Goal: Transaction & Acquisition: Subscribe to service/newsletter

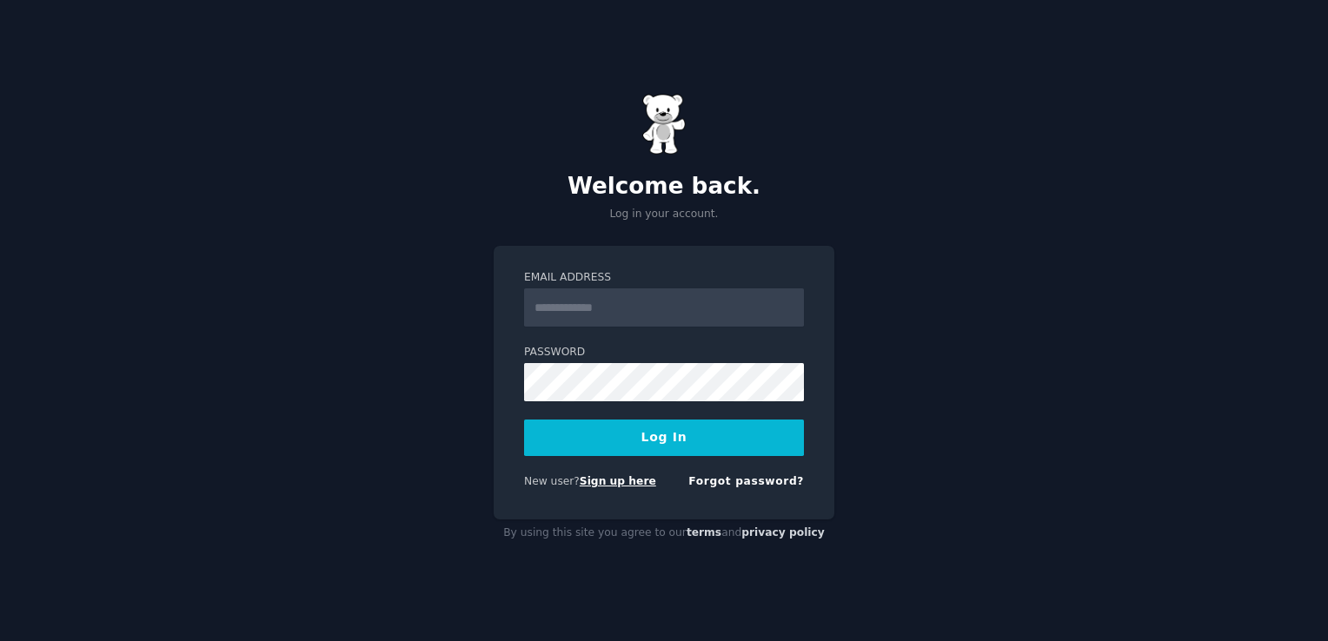
click at [594, 483] on link "Sign up here" at bounding box center [618, 481] width 76 height 12
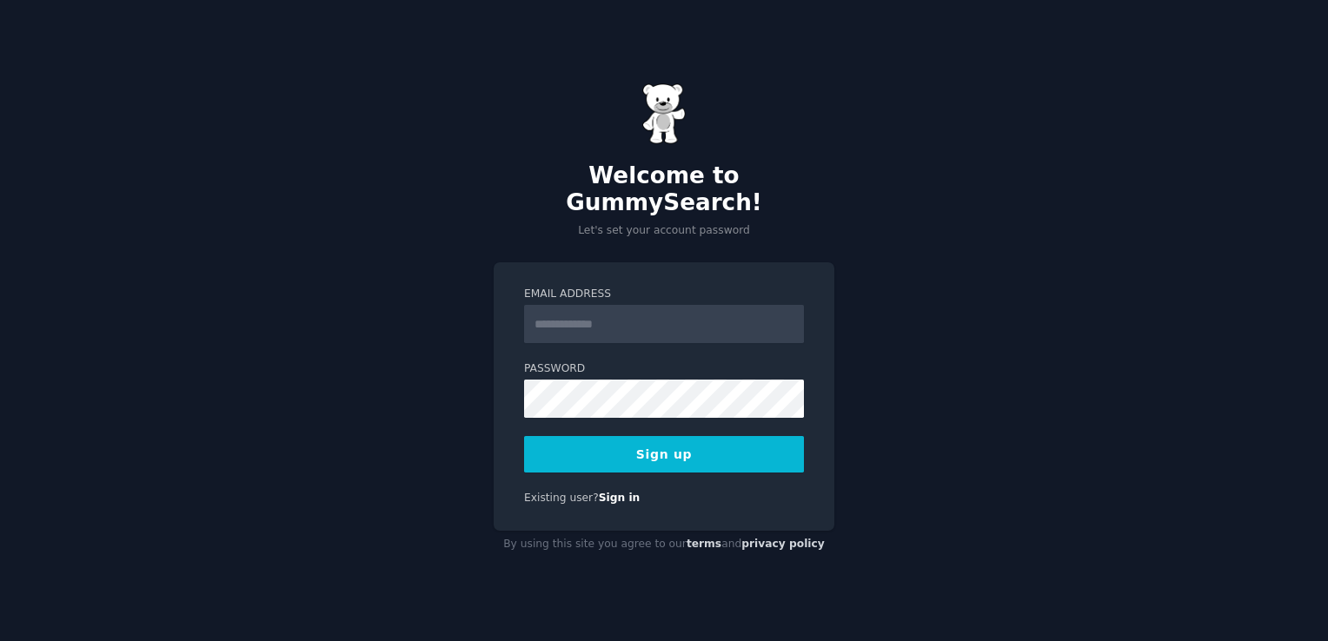
click at [548, 308] on input "Email Address" at bounding box center [664, 324] width 280 height 38
type input "**********"
click at [641, 446] on button "Sign up" at bounding box center [664, 454] width 280 height 37
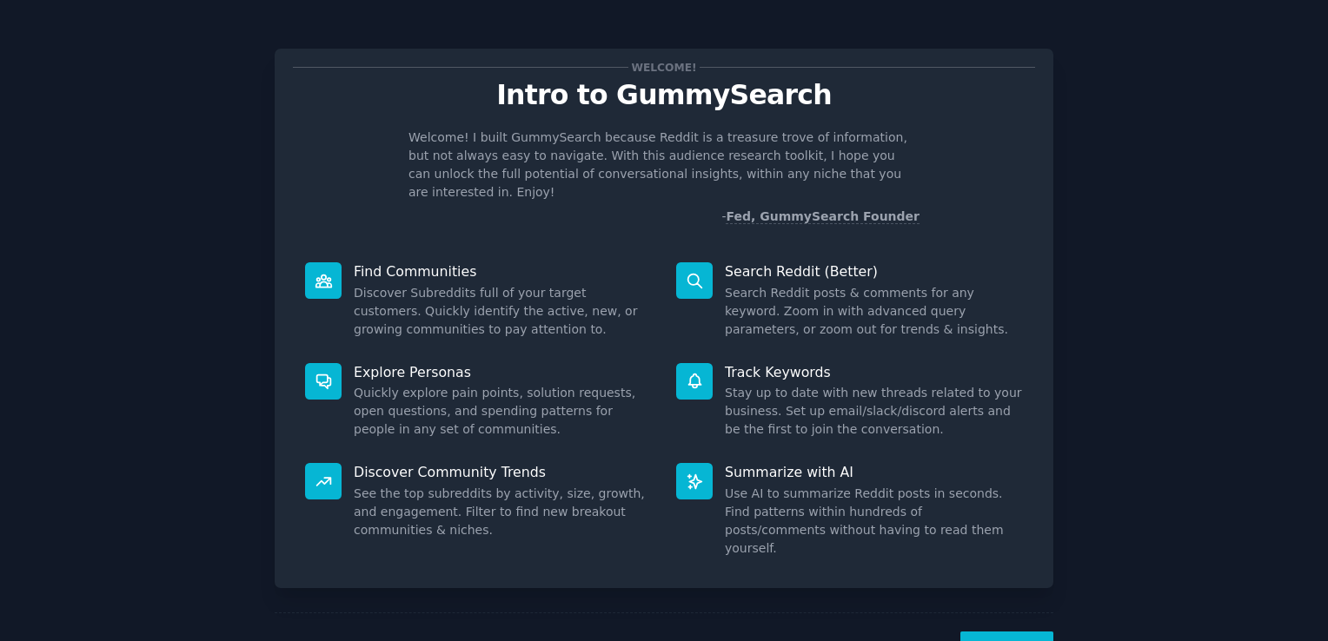
click at [986, 632] on button "Next" at bounding box center [1006, 653] width 93 height 43
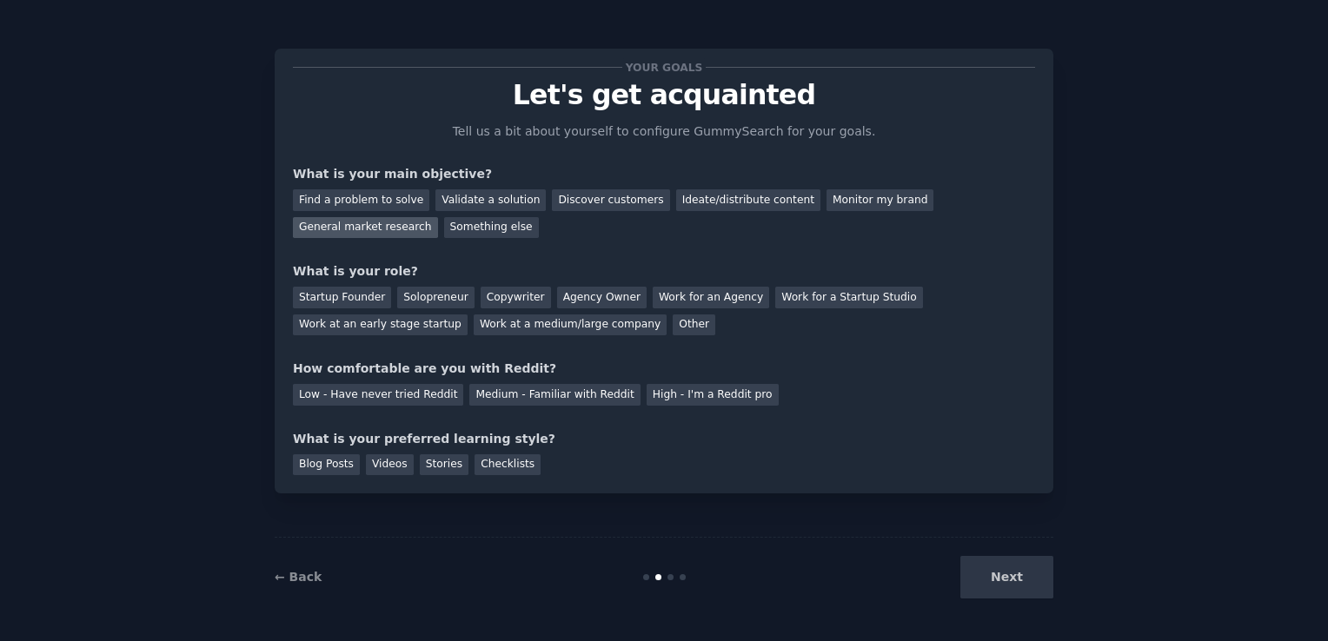
click at [438, 217] on div "General market research" at bounding box center [365, 228] width 145 height 22
click at [827, 200] on div "Monitor my brand" at bounding box center [880, 200] width 107 height 22
click at [725, 202] on div "Ideate/distribute content" at bounding box center [748, 200] width 144 height 22
click at [584, 295] on div "Agency Owner" at bounding box center [602, 298] width 90 height 22
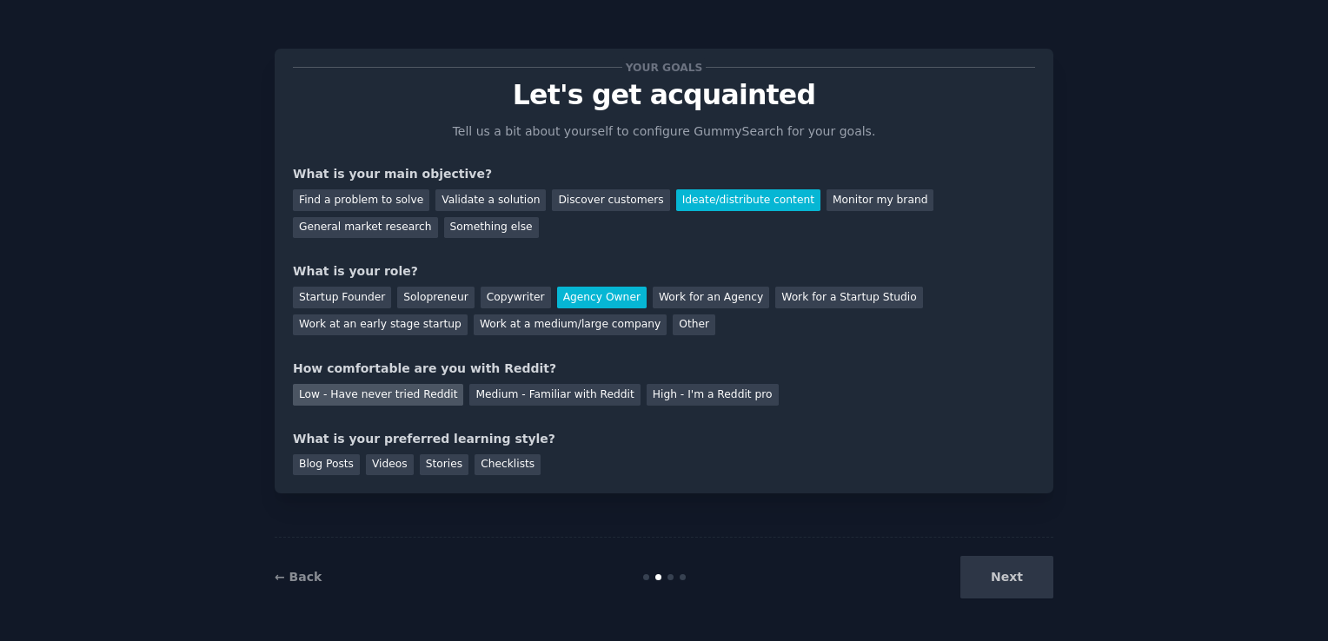
click at [392, 396] on div "Low - Have never tried Reddit" at bounding box center [378, 395] width 170 height 22
click at [501, 530] on div "Your goals Let's get acquainted Tell us a bit about yourself to configure Gummy…" at bounding box center [664, 320] width 779 height 593
click at [385, 465] on div "Videos" at bounding box center [390, 466] width 48 height 22
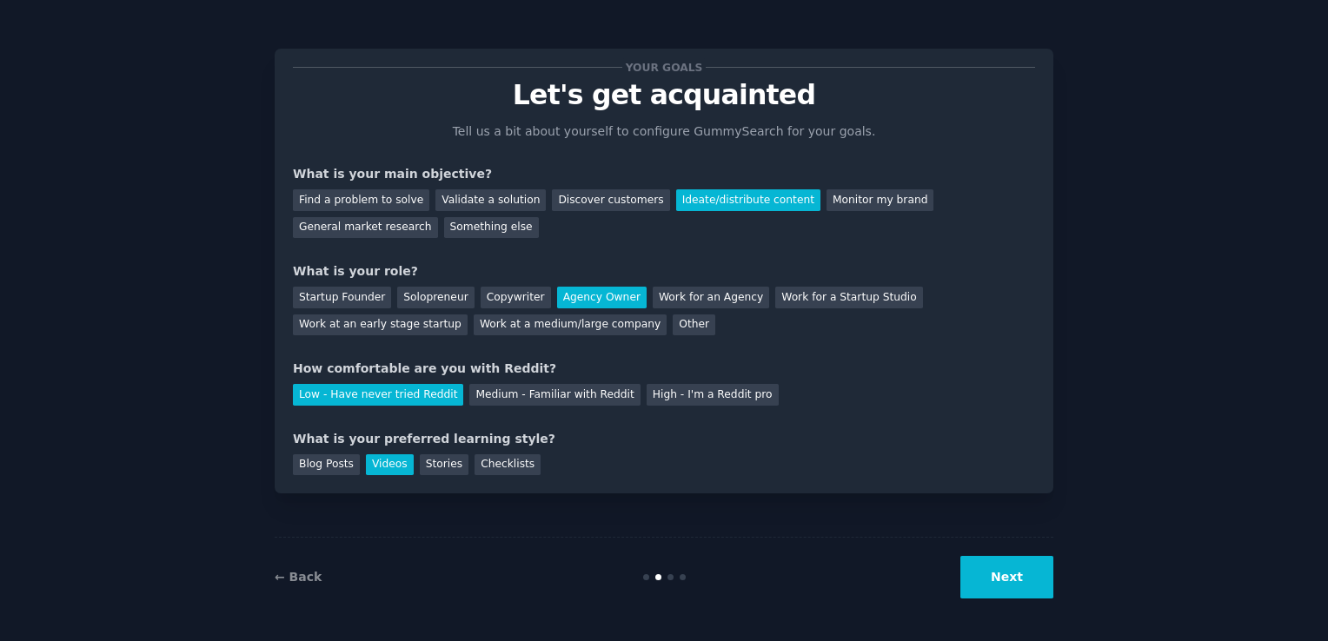
click at [1021, 588] on button "Next" at bounding box center [1006, 577] width 93 height 43
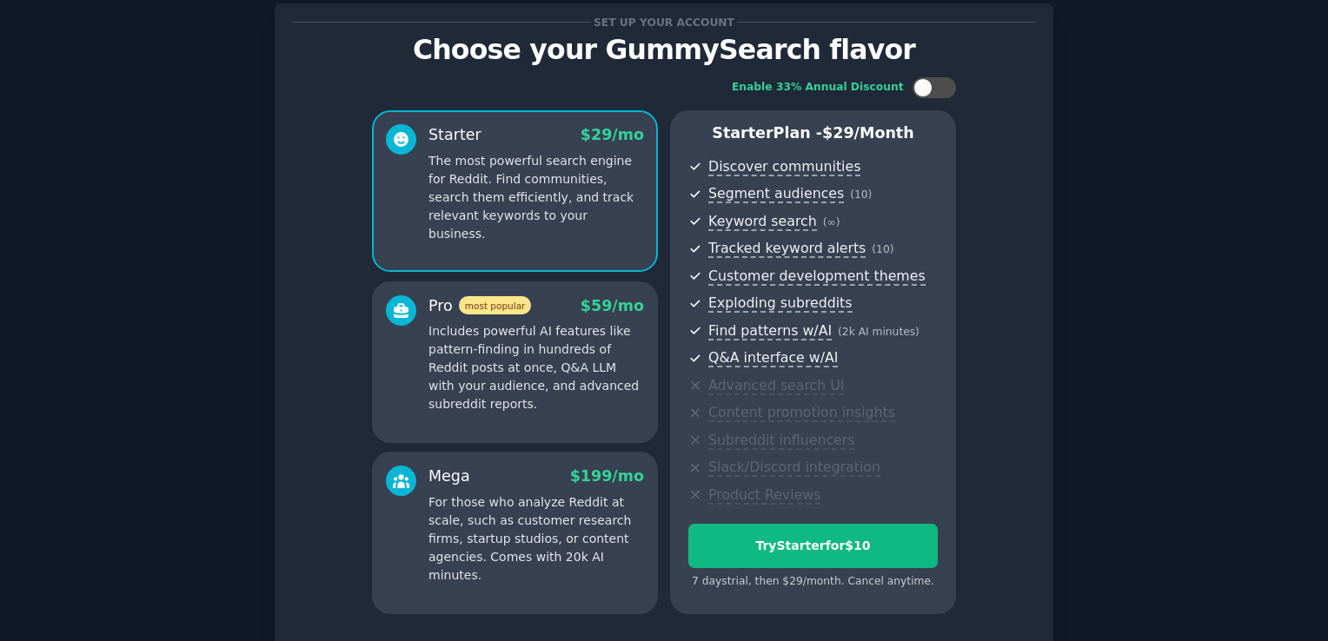
scroll to position [43, 0]
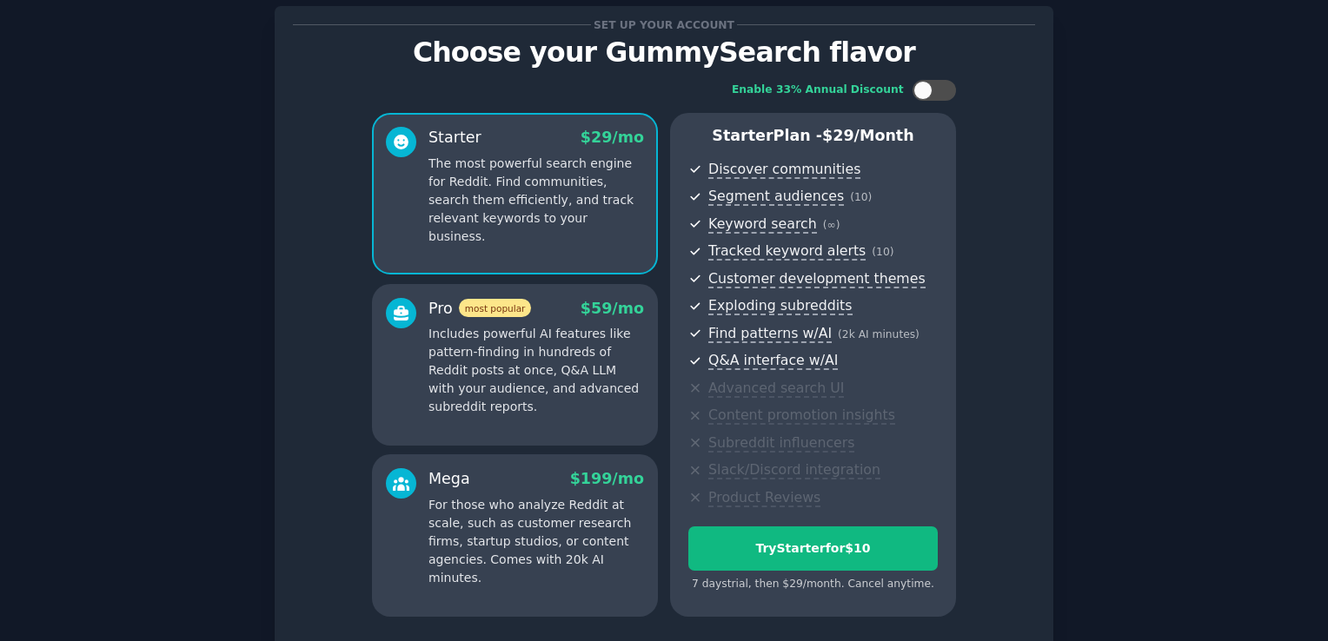
click at [942, 78] on div "Enable 33% Annual Discount Starter $ 29 /mo The most powerful search engine for…" at bounding box center [664, 348] width 742 height 561
click at [933, 85] on div at bounding box center [934, 90] width 43 height 21
click at [914, 90] on div at bounding box center [934, 90] width 43 height 21
checkbox input "false"
